Goal: Transaction & Acquisition: Book appointment/travel/reservation

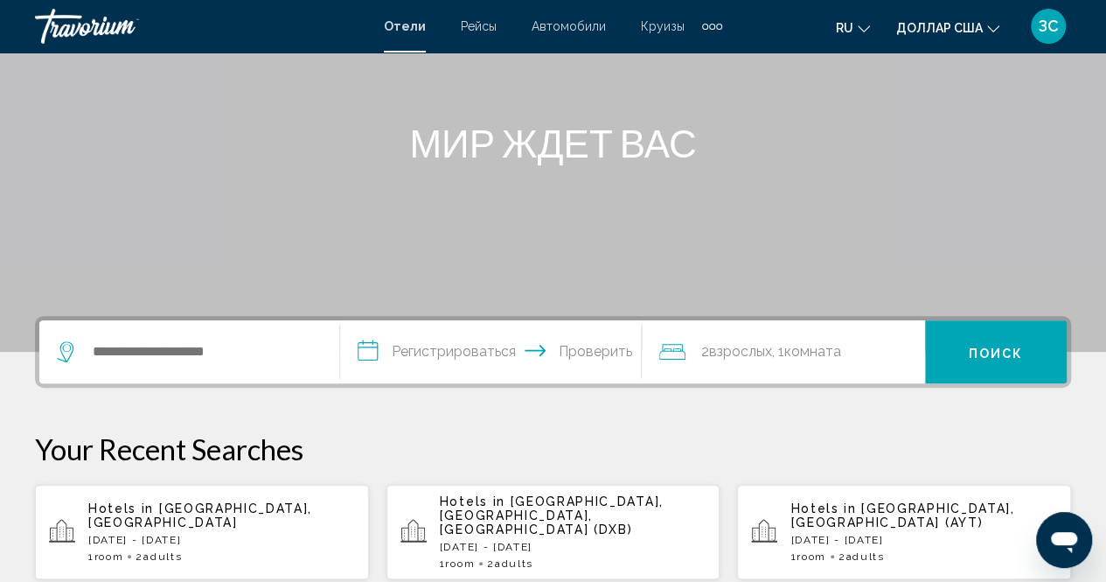
scroll to position [175, 0]
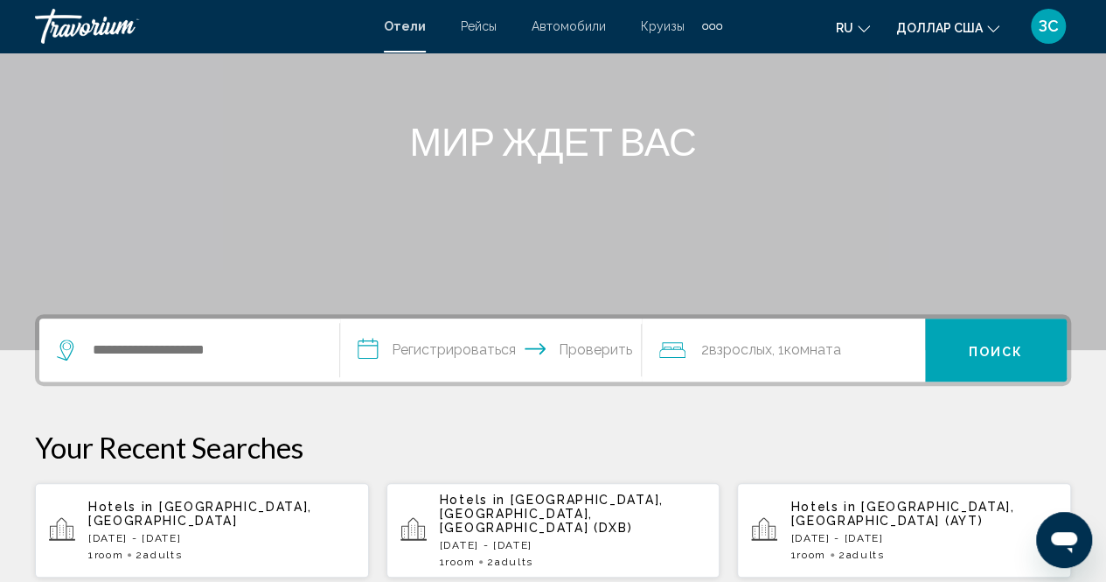
click at [199, 532] on p "[DATE] - [DATE]" at bounding box center [221, 538] width 267 height 12
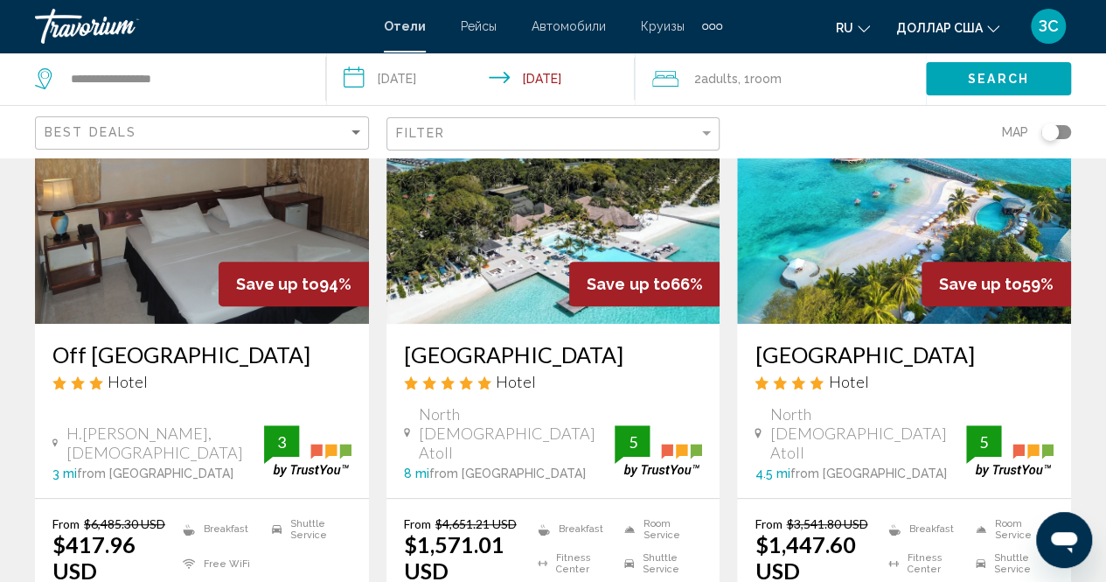
scroll to position [262, 0]
